Goal: Information Seeking & Learning: Learn about a topic

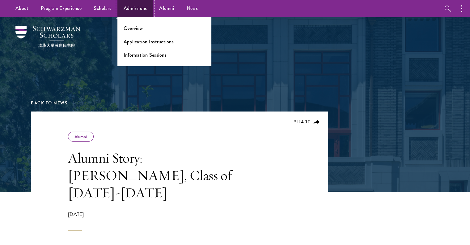
click at [129, 7] on link "Admissions" at bounding box center [135, 8] width 36 height 17
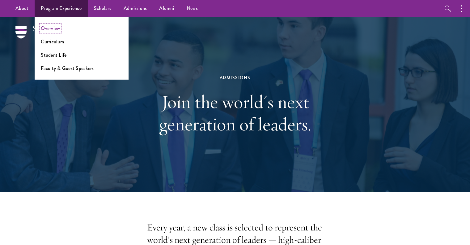
click at [41, 29] on link "Overview" at bounding box center [50, 28] width 19 height 7
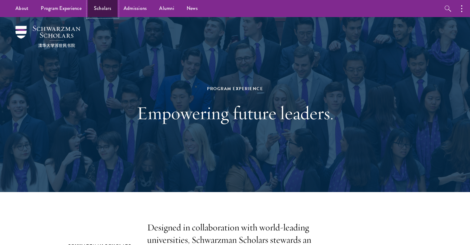
click at [92, 8] on link "Scholars" at bounding box center [103, 8] width 30 height 17
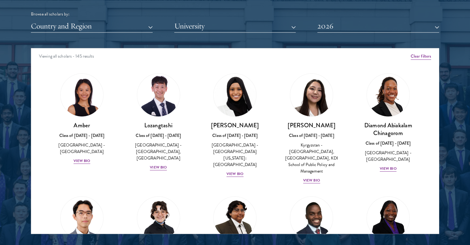
scroll to position [835, 0]
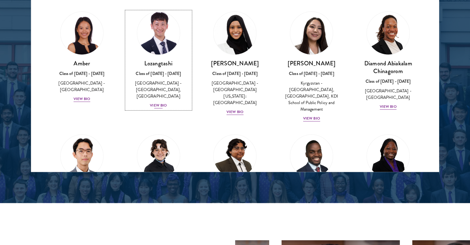
click at [154, 102] on div "View Bio" at bounding box center [158, 105] width 17 height 6
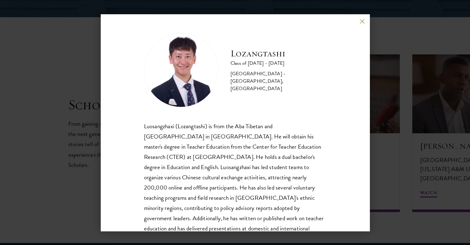
click at [363, 21] on button at bounding box center [362, 21] width 5 height 5
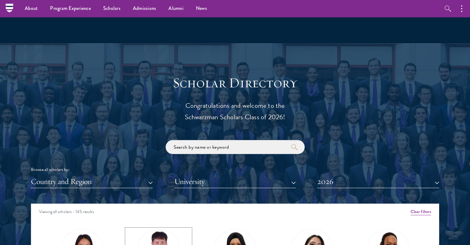
scroll to position [432, 0]
